Goal: Use online tool/utility: Use online tool/utility

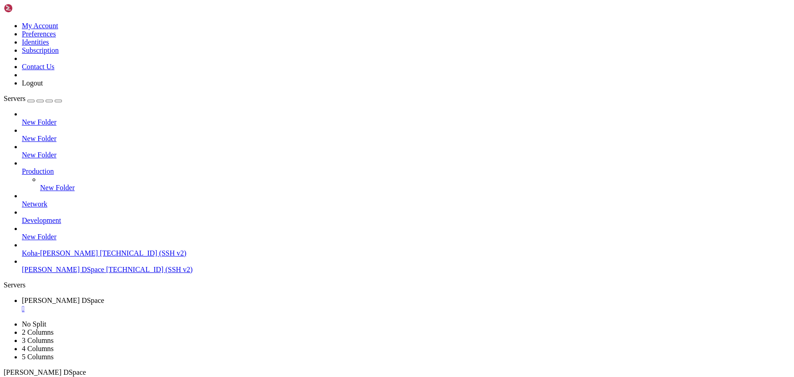
scroll to position [21206, 0]
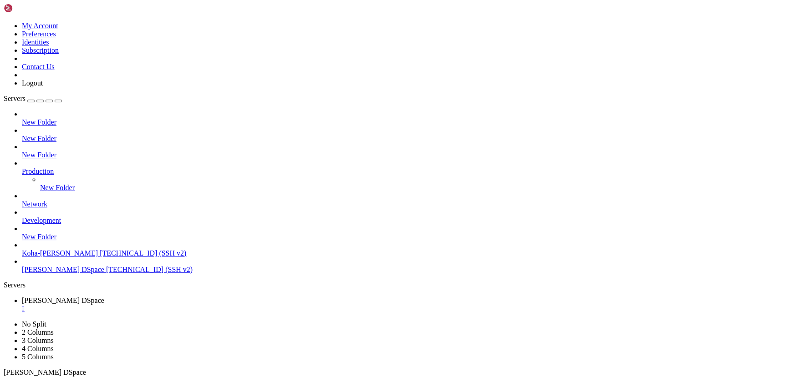
drag, startPoint x: 183, startPoint y: 730, endPoint x: 151, endPoint y: 722, distance: 32.9
drag, startPoint x: 204, startPoint y: 649, endPoint x: 148, endPoint y: 650, distance: 56.9
drag, startPoint x: 192, startPoint y: 689, endPoint x: 158, endPoint y: 687, distance: 33.3
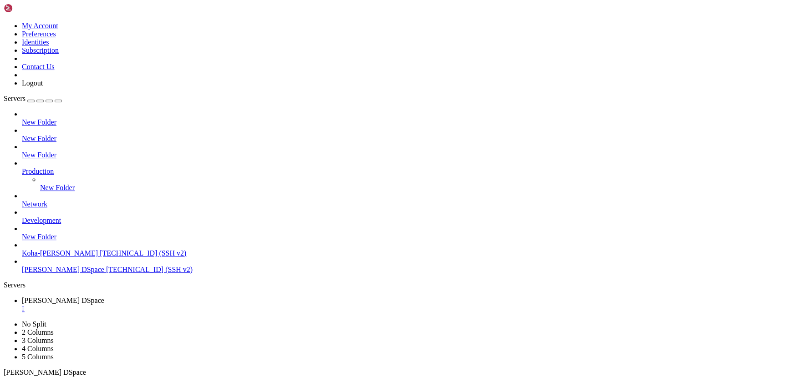
drag, startPoint x: 195, startPoint y: 667, endPoint x: 146, endPoint y: 662, distance: 48.9
drag, startPoint x: 269, startPoint y: 605, endPoint x: 206, endPoint y: 603, distance: 62.4
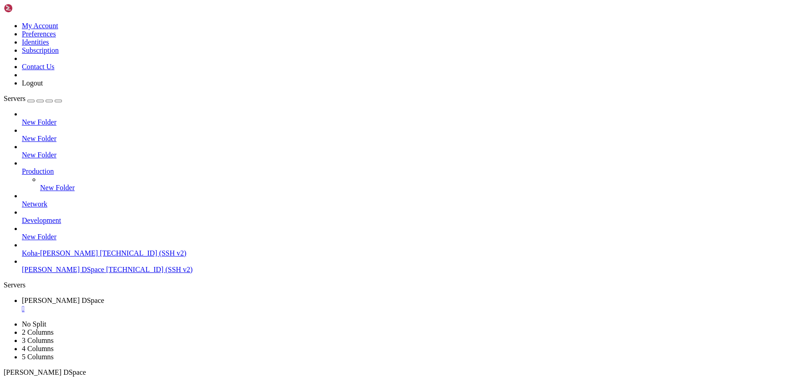
drag, startPoint x: 103, startPoint y: 612, endPoint x: 72, endPoint y: 612, distance: 31.4
drag, startPoint x: 174, startPoint y: 658, endPoint x: 137, endPoint y: 656, distance: 37.4
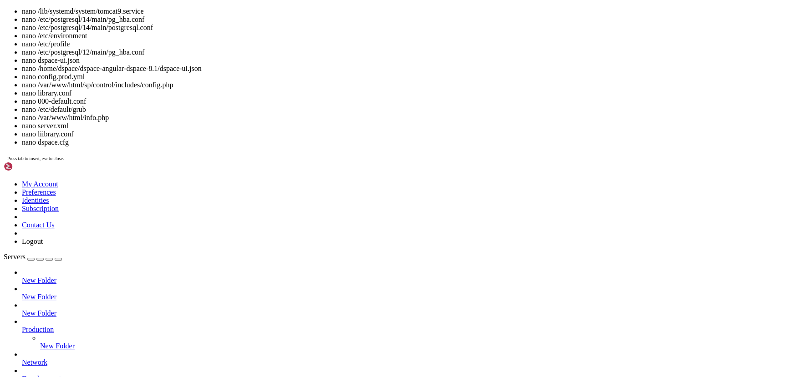
scroll to position [42676, 0]
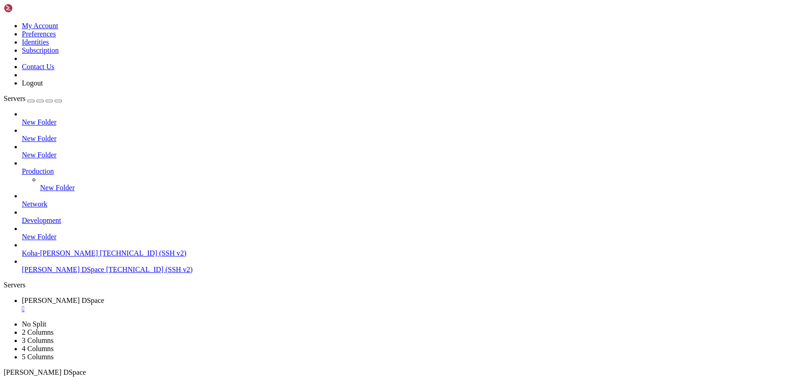
drag, startPoint x: 95, startPoint y: 751, endPoint x: 62, endPoint y: 753, distance: 32.8
drag, startPoint x: 52, startPoint y: 621, endPoint x: 176, endPoint y: 640, distance: 125.7
drag, startPoint x: 263, startPoint y: 621, endPoint x: 209, endPoint y: 640, distance: 56.7
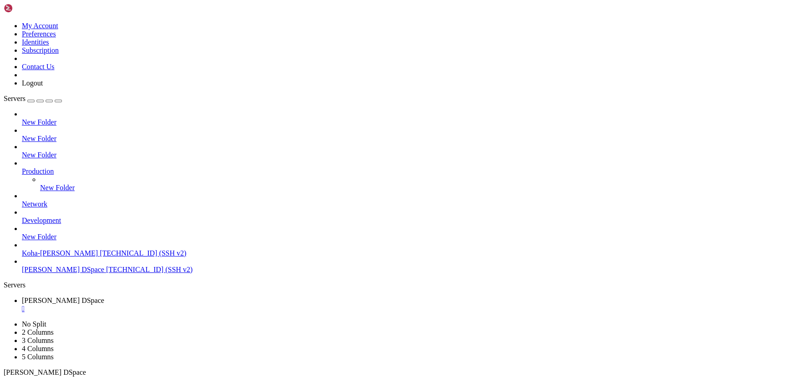
drag, startPoint x: 131, startPoint y: 644, endPoint x: 238, endPoint y: 671, distance: 110.8
drag, startPoint x: 168, startPoint y: 656, endPoint x: 153, endPoint y: 654, distance: 15.1
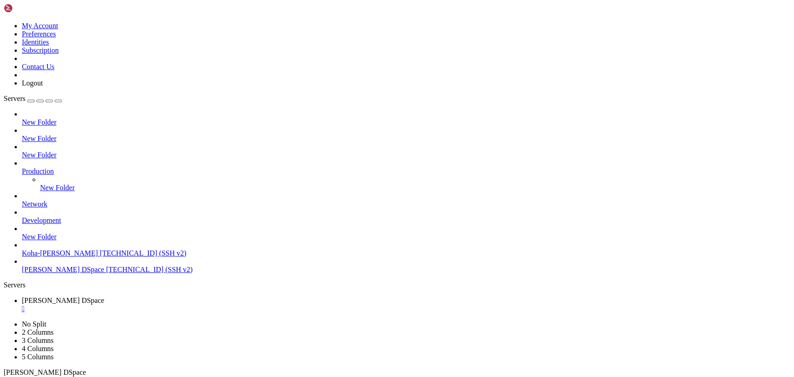
scroll to position [42691, 0]
drag, startPoint x: 229, startPoint y: 663, endPoint x: 193, endPoint y: 663, distance: 35.1
drag, startPoint x: 270, startPoint y: 642, endPoint x: 210, endPoint y: 642, distance: 59.6
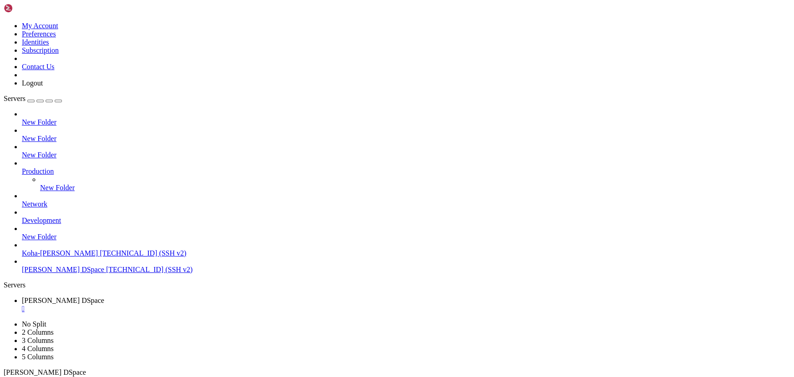
drag, startPoint x: 275, startPoint y: 667, endPoint x: 222, endPoint y: 664, distance: 53.8
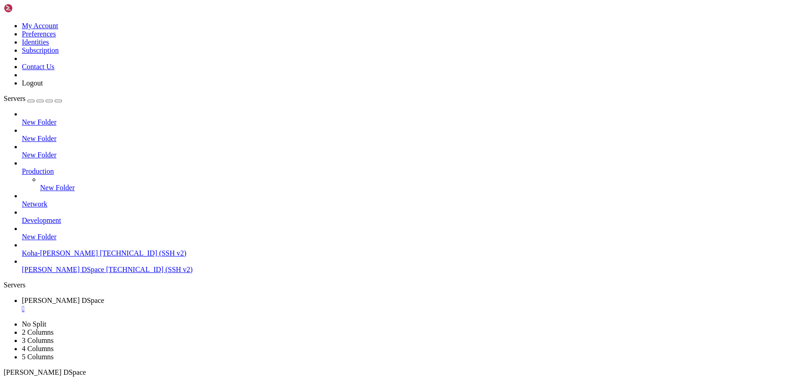
drag, startPoint x: 236, startPoint y: 668, endPoint x: 195, endPoint y: 672, distance: 40.7
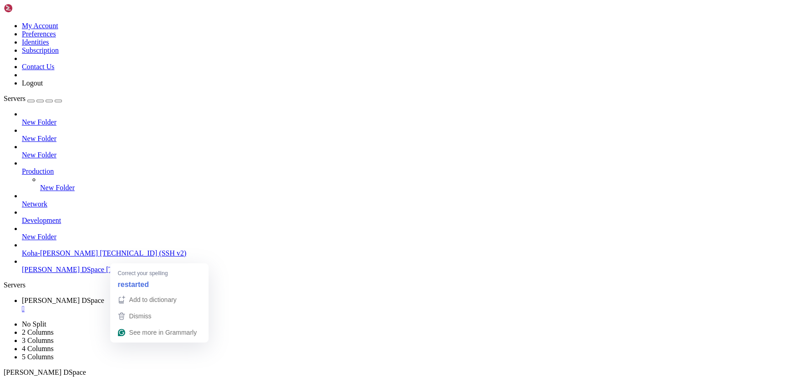
scroll to position [42722, 0]
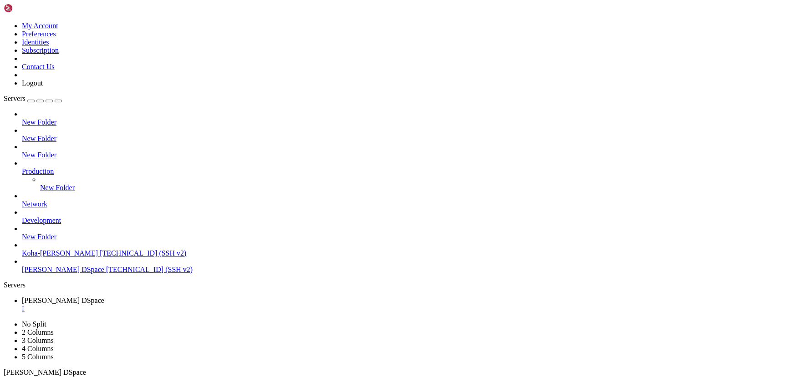
scroll to position [42792, 0]
drag, startPoint x: 230, startPoint y: 695, endPoint x: 217, endPoint y: 696, distance: 13.2
drag, startPoint x: 263, startPoint y: 627, endPoint x: 193, endPoint y: 632, distance: 69.4
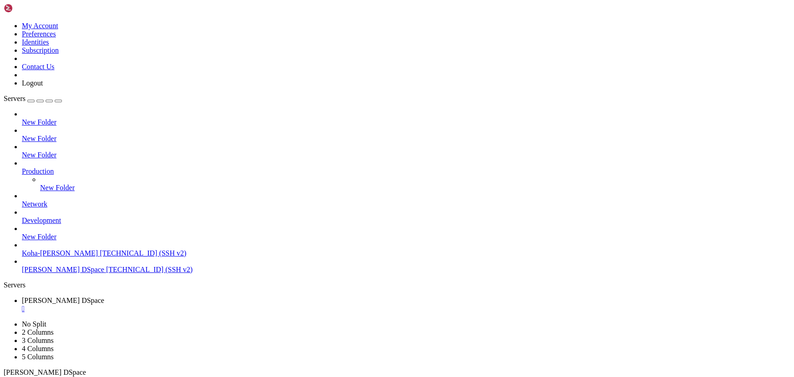
drag, startPoint x: 219, startPoint y: 641, endPoint x: 185, endPoint y: 644, distance: 33.8
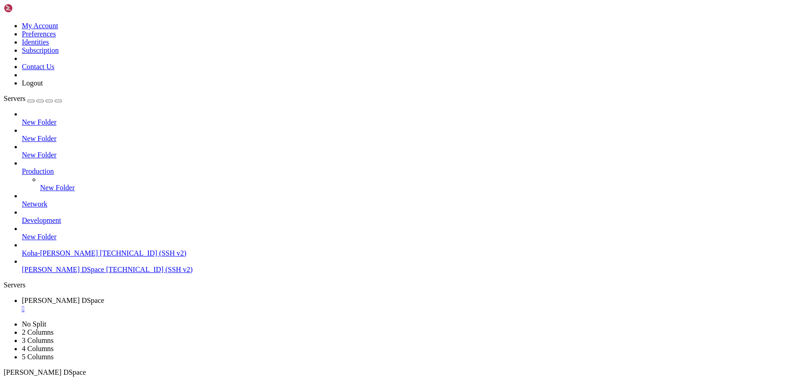
click at [177, 305] on div "" at bounding box center [406, 309] width 768 height 8
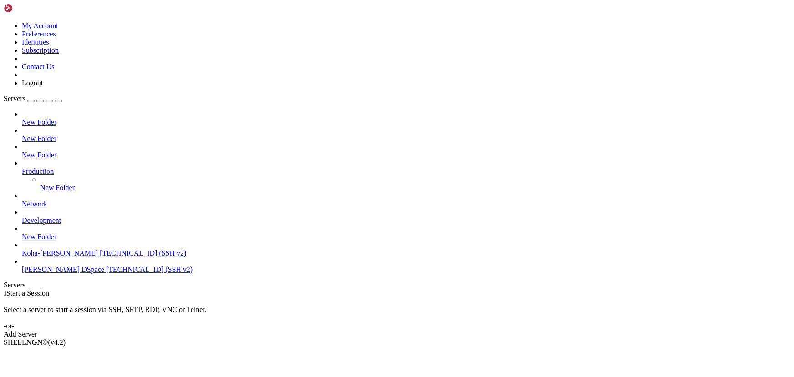
click at [106, 274] on span "[TECHNICAL_ID] (SSH v2)" at bounding box center [149, 270] width 87 height 8
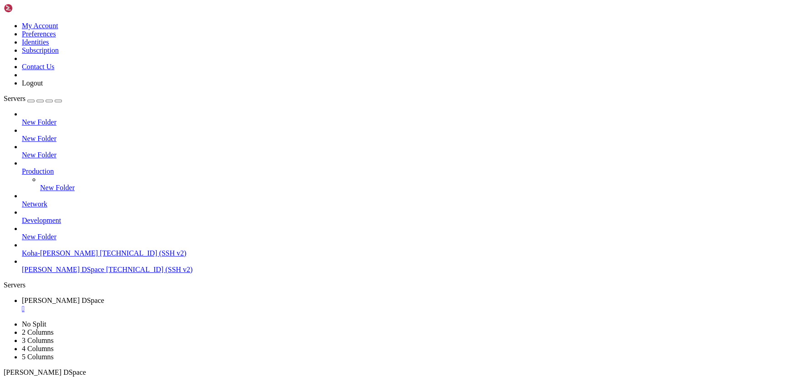
scroll to position [23, 0]
drag, startPoint x: 96, startPoint y: 644, endPoint x: 64, endPoint y: 638, distance: 31.9
drag, startPoint x: 171, startPoint y: 577, endPoint x: 147, endPoint y: 580, distance: 24.3
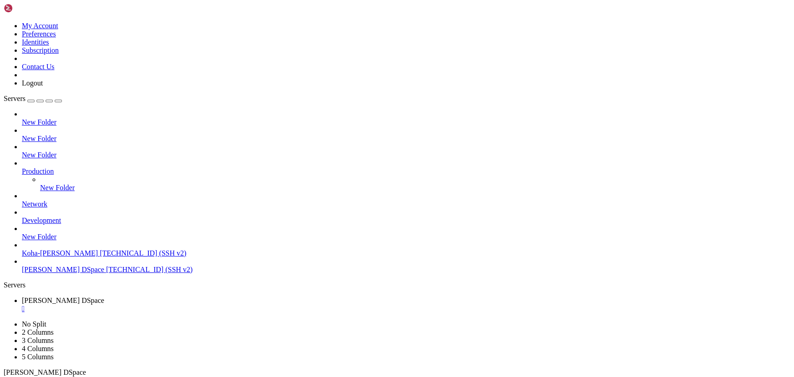
drag, startPoint x: 139, startPoint y: 585, endPoint x: 93, endPoint y: 580, distance: 46.3
